Goal: Use online tool/utility: Utilize a website feature to perform a specific function

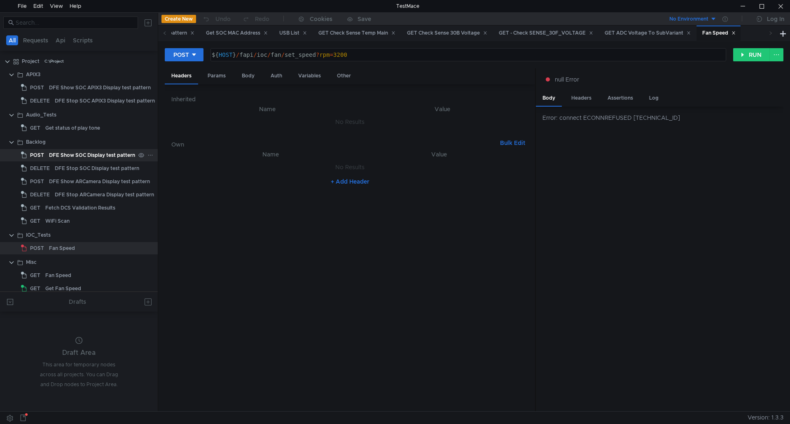
scroll to position [82, 0]
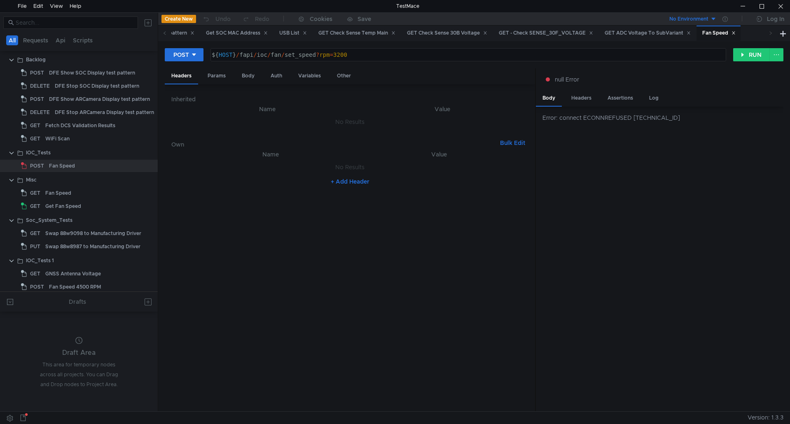
click at [470, 329] on nz-table "Name Value No Results + Add Header" at bounding box center [349, 278] width 357 height 256
click at [759, 54] on button "RUN" at bounding box center [751, 54] width 37 height 13
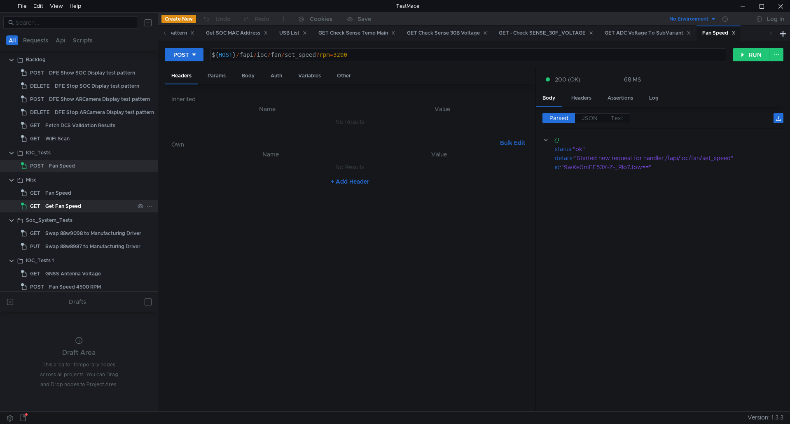
click at [64, 203] on div "Get Fan Speed" at bounding box center [63, 206] width 36 height 12
click at [63, 207] on div "Get Fan Speed" at bounding box center [63, 206] width 36 height 12
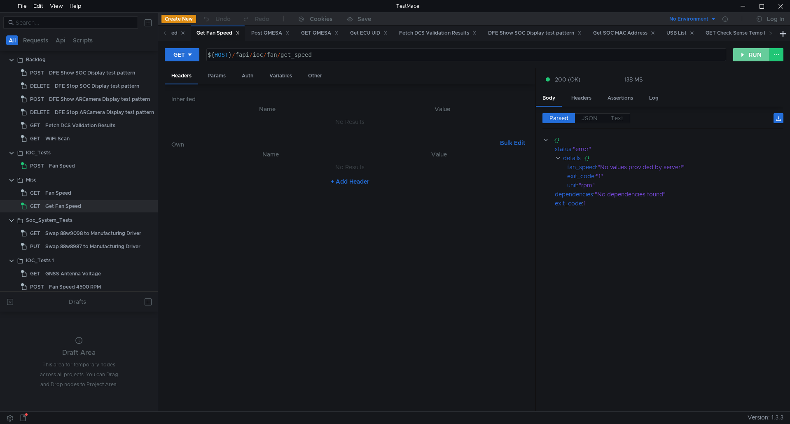
click at [754, 54] on button "RUN" at bounding box center [751, 54] width 37 height 13
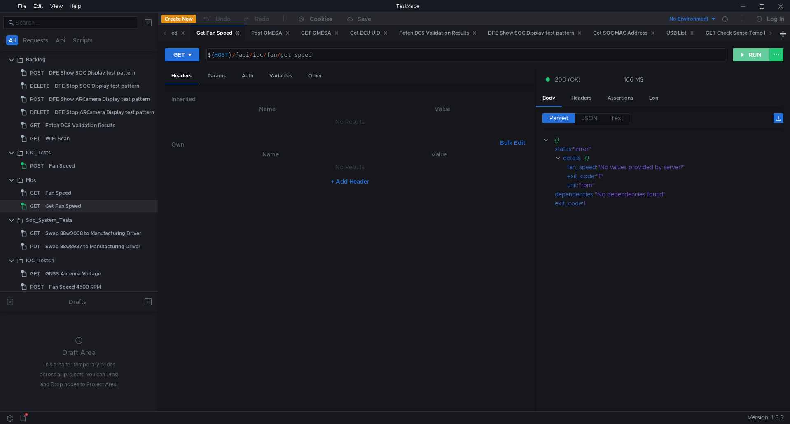
click at [755, 56] on button "RUN" at bounding box center [751, 54] width 37 height 13
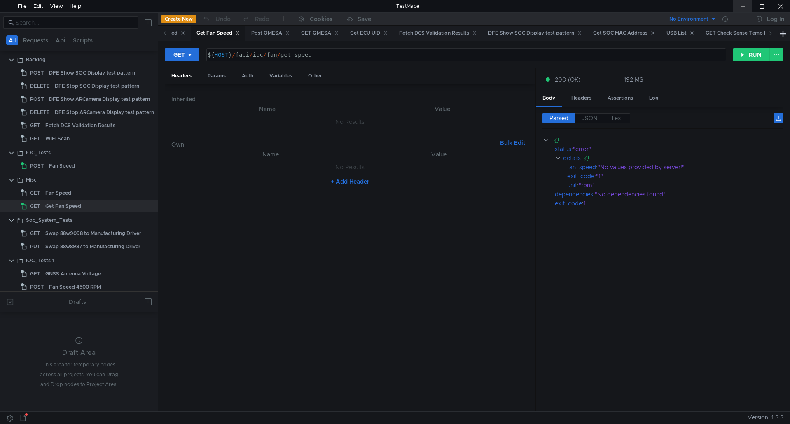
click at [744, 5] on div at bounding box center [742, 6] width 19 height 12
drag, startPoint x: 691, startPoint y: 166, endPoint x: 567, endPoint y: 164, distance: 124.0
click at [567, 164] on div "fan_speed : "No values provided by server!"" at bounding box center [675, 167] width 216 height 9
copy div "fan_speed : "No values provided by server!""
click at [742, 8] on div at bounding box center [742, 6] width 19 height 12
